Goal: Transaction & Acquisition: Purchase product/service

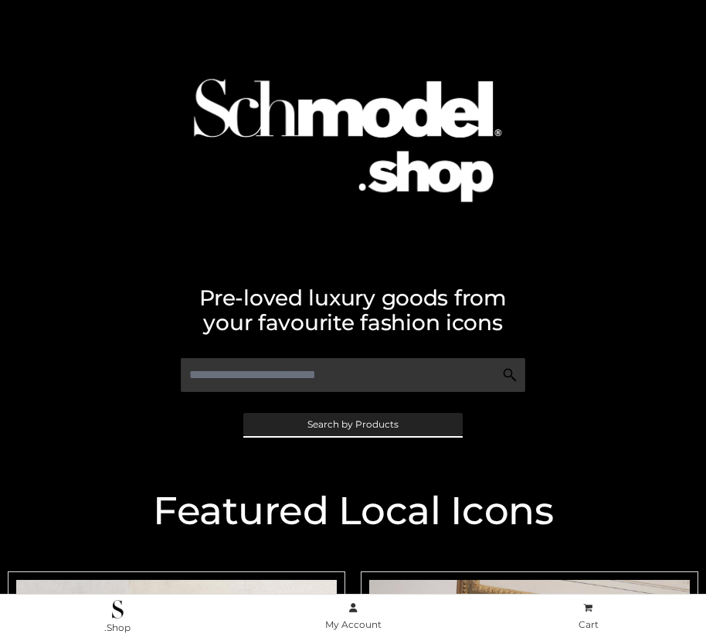
click at [352, 424] on span "Search by Products" at bounding box center [353, 424] width 91 height 9
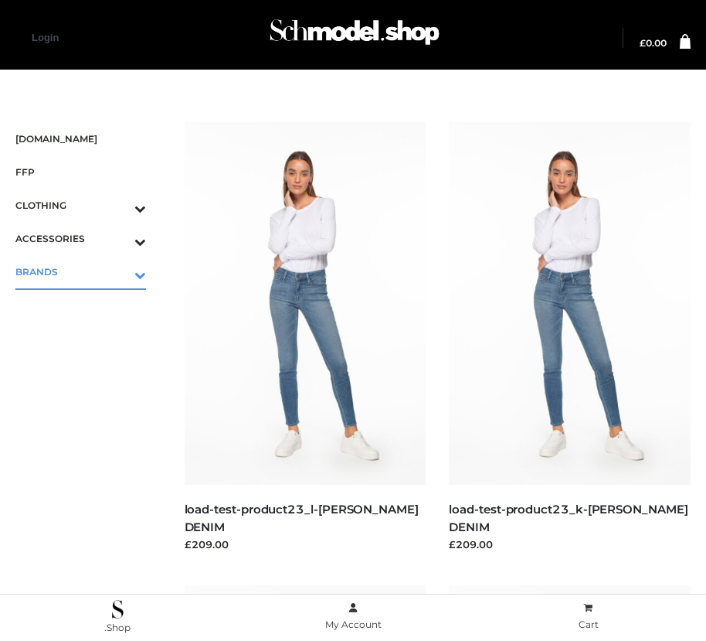
click at [118, 271] on icon "Toggle Submenu" at bounding box center [59, 275] width 173 height 18
click at [88, 338] on span "PARKERSMITH" at bounding box center [88, 338] width 115 height 18
